Goal: Task Accomplishment & Management: Manage account settings

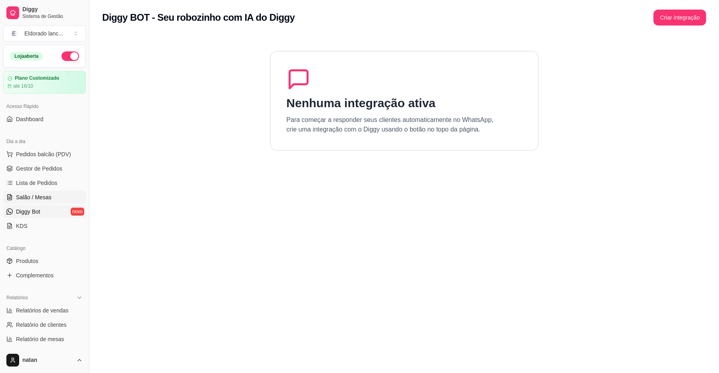
click at [51, 197] on link "Salão / Mesas" at bounding box center [44, 197] width 83 height 13
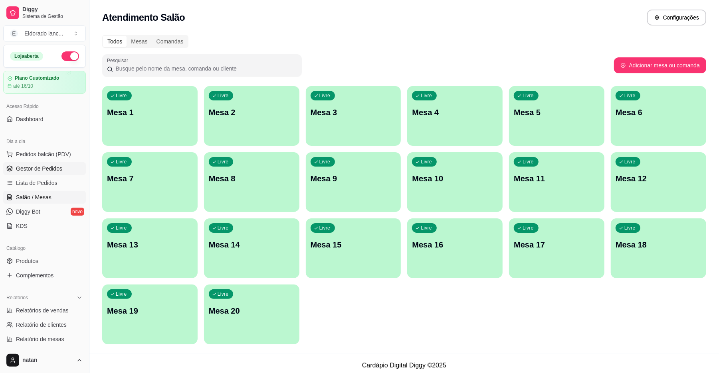
click at [40, 164] on link "Gestor de Pedidos" at bounding box center [44, 168] width 83 height 13
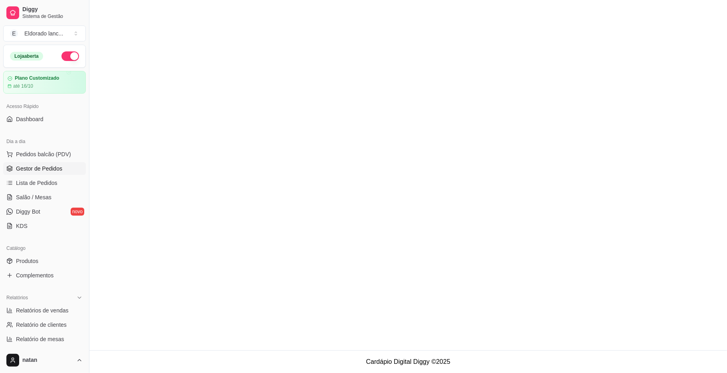
click at [46, 167] on span "Gestor de Pedidos" at bounding box center [39, 169] width 46 height 8
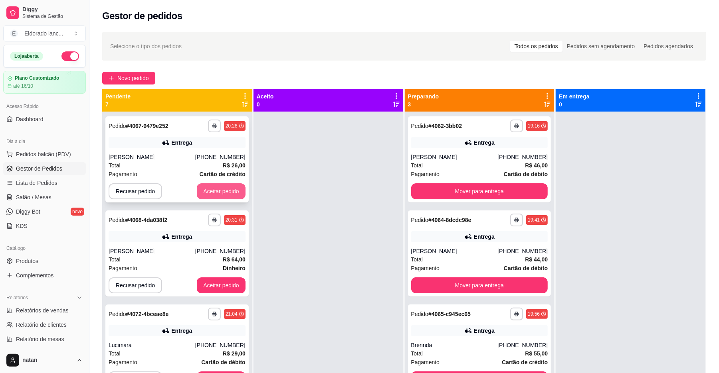
click at [219, 194] on button "Aceitar pedido" at bounding box center [221, 192] width 49 height 16
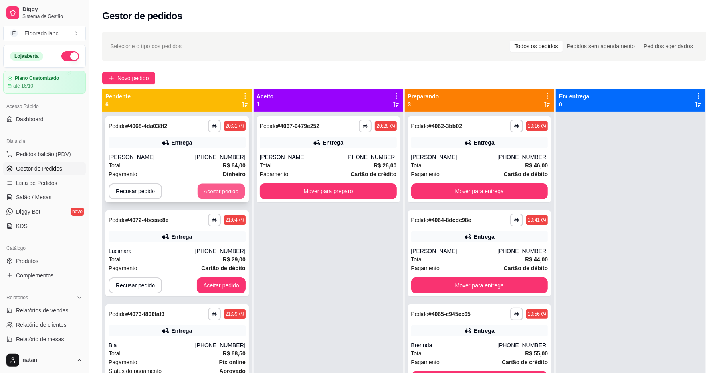
click at [222, 193] on button "Aceitar pedido" at bounding box center [221, 192] width 47 height 16
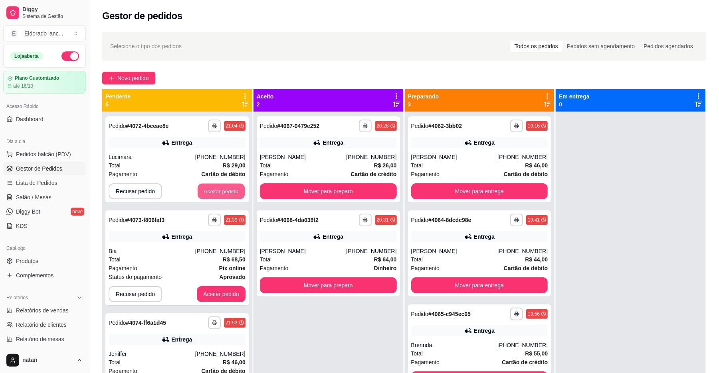
click at [222, 193] on button "Aceitar pedido" at bounding box center [221, 192] width 47 height 16
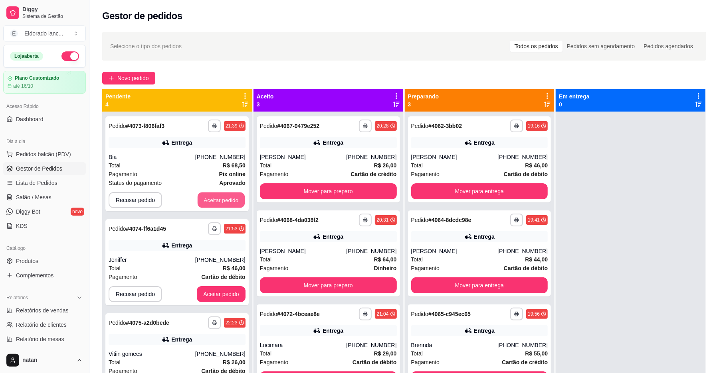
click at [222, 193] on button "Aceitar pedido" at bounding box center [221, 201] width 47 height 16
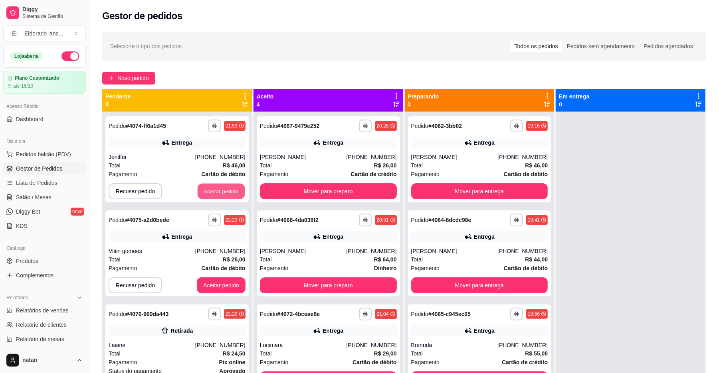
click at [222, 193] on button "Aceitar pedido" at bounding box center [221, 192] width 47 height 16
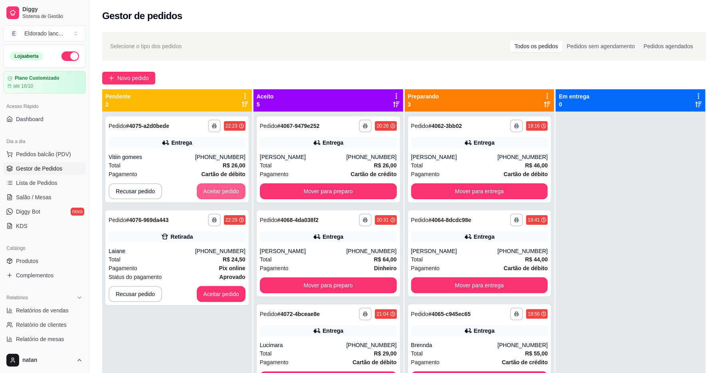
click at [222, 193] on button "Aceitar pedido" at bounding box center [221, 192] width 49 height 16
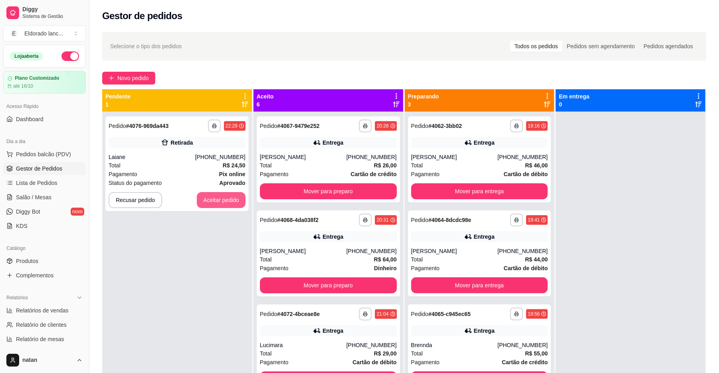
click at [222, 193] on button "Aceitar pedido" at bounding box center [221, 200] width 49 height 16
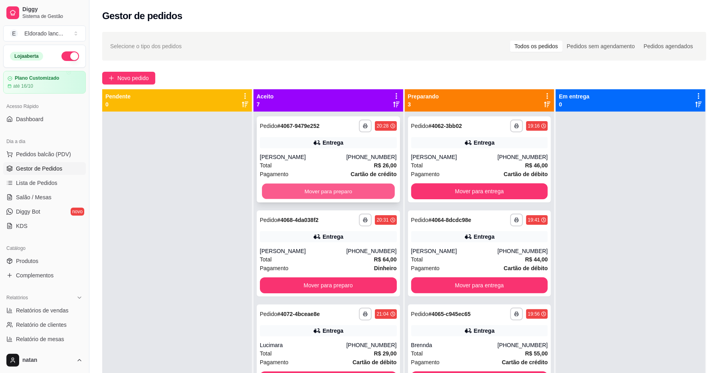
click at [346, 194] on button "Mover para preparo" at bounding box center [328, 192] width 132 height 16
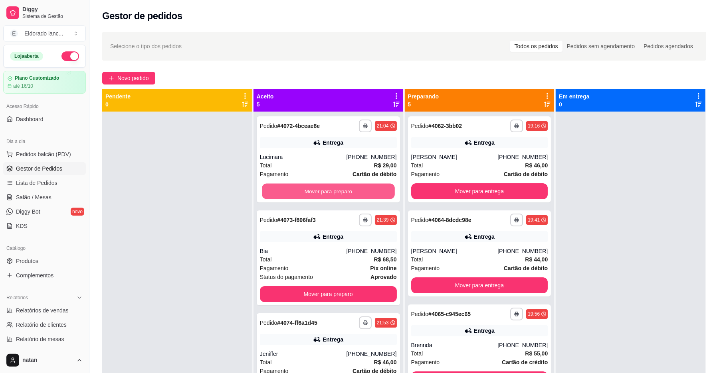
click at [346, 194] on button "Mover para preparo" at bounding box center [328, 192] width 132 height 16
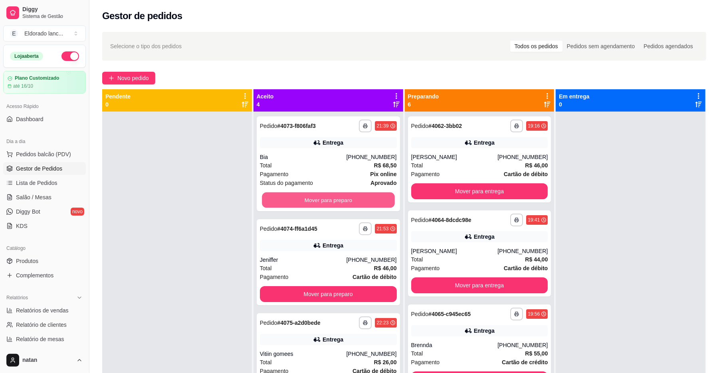
click at [346, 194] on button "Mover para preparo" at bounding box center [328, 201] width 132 height 16
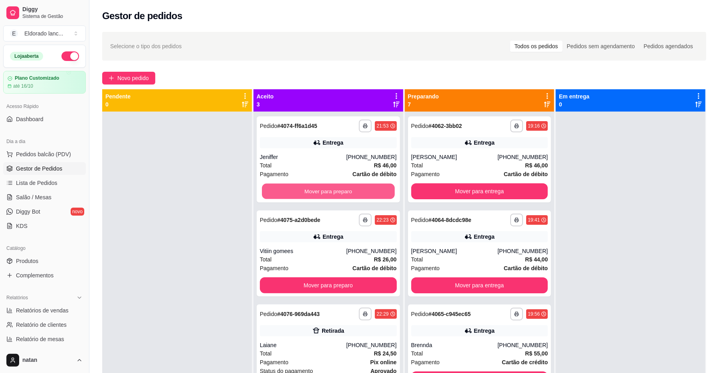
click at [346, 194] on button "Mover para preparo" at bounding box center [328, 192] width 132 height 16
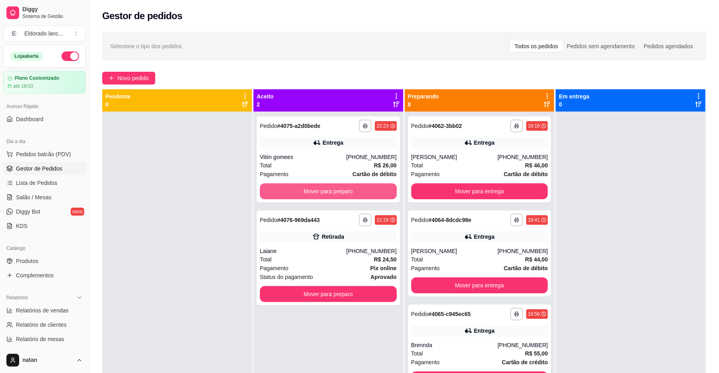
click at [346, 194] on button "Mover para preparo" at bounding box center [328, 192] width 137 height 16
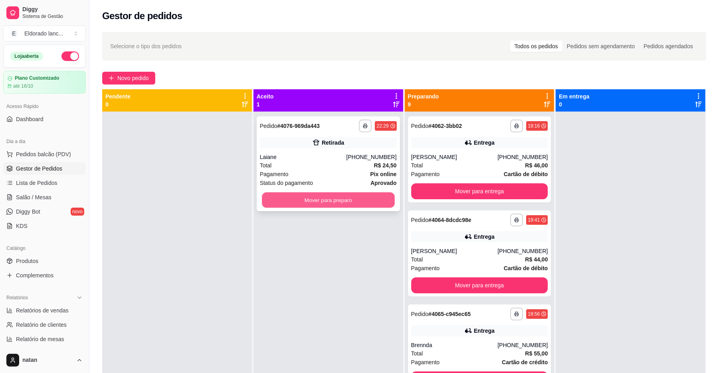
click at [342, 207] on button "Mover para preparo" at bounding box center [328, 201] width 132 height 16
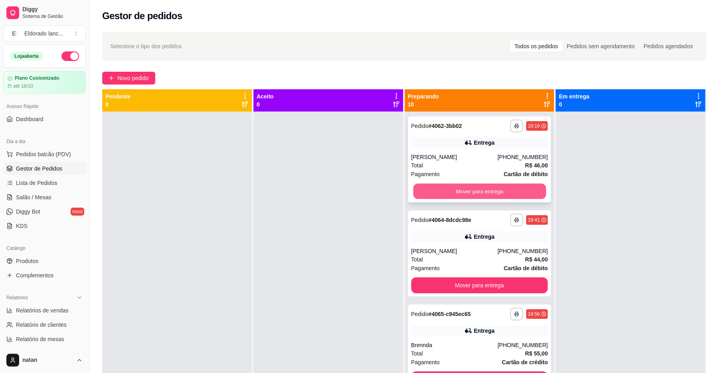
click at [427, 189] on button "Mover para entrega" at bounding box center [479, 192] width 132 height 16
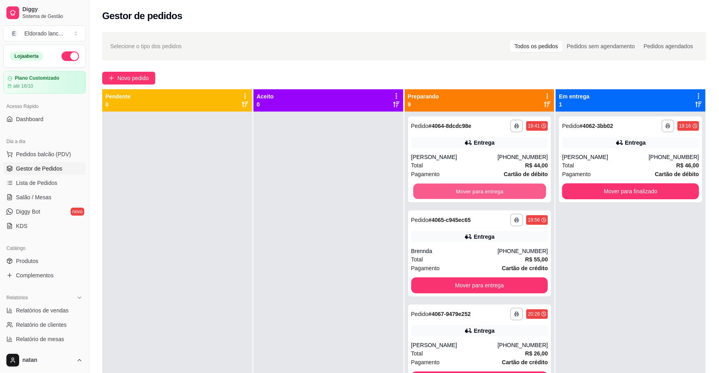
click at [427, 189] on button "Mover para entrega" at bounding box center [479, 192] width 132 height 16
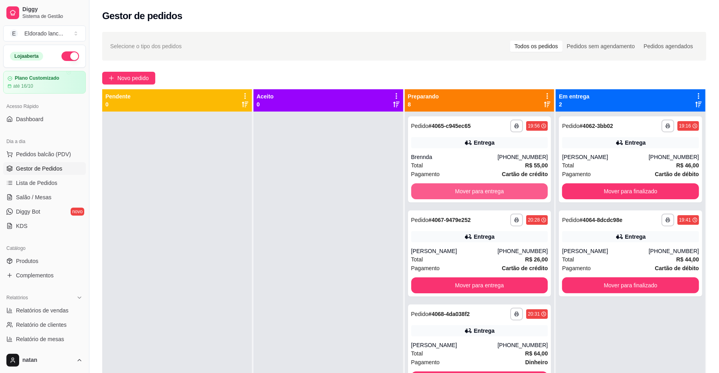
click at [427, 189] on button "Mover para entrega" at bounding box center [479, 192] width 137 height 16
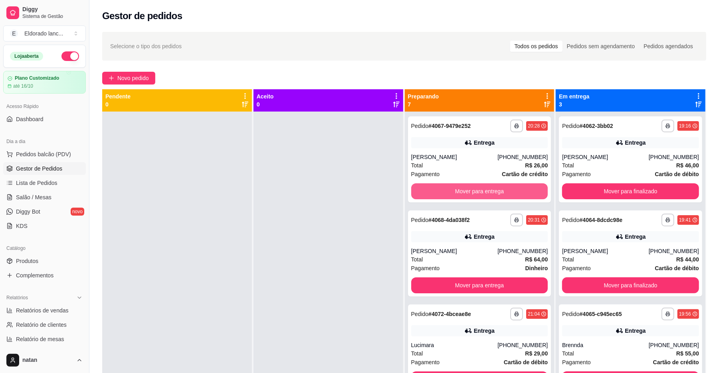
click at [427, 189] on button "Mover para entrega" at bounding box center [479, 192] width 137 height 16
click at [427, 189] on div "Mover para entrega" at bounding box center [479, 192] width 137 height 16
click at [466, 188] on button "Mover para entrega" at bounding box center [479, 192] width 137 height 16
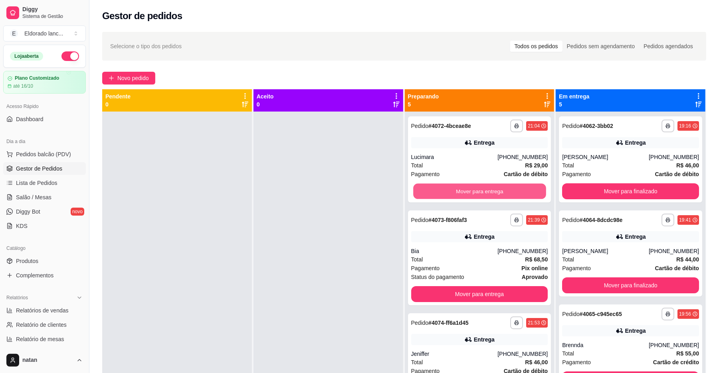
click at [466, 188] on button "Mover para entrega" at bounding box center [479, 192] width 132 height 16
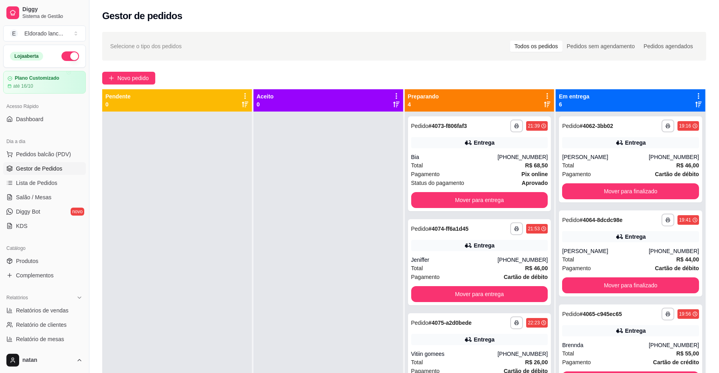
click at [466, 188] on div "**********" at bounding box center [479, 164] width 143 height 95
click at [466, 198] on button "Mover para entrega" at bounding box center [479, 200] width 137 height 16
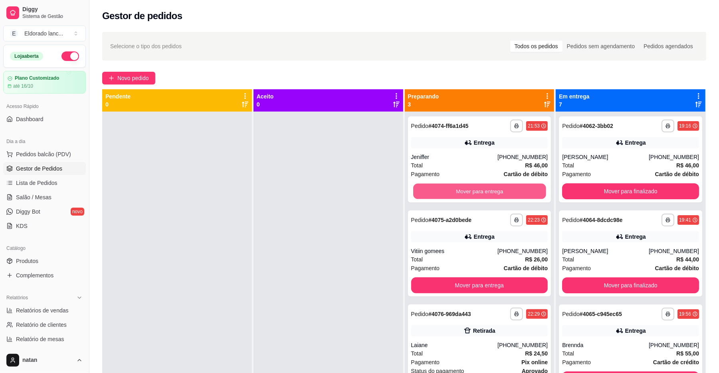
click at [466, 198] on button "Mover para entrega" at bounding box center [479, 192] width 132 height 16
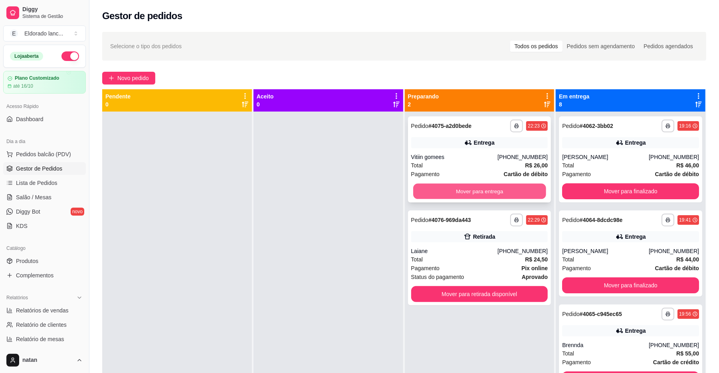
click at [466, 192] on button "Mover para entrega" at bounding box center [479, 192] width 132 height 16
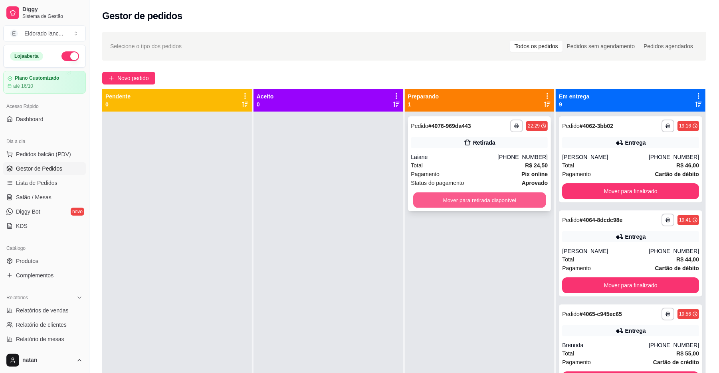
click at [461, 199] on button "Mover para retirada disponível" at bounding box center [479, 201] width 132 height 16
